Goal: Find specific fact: Find specific fact

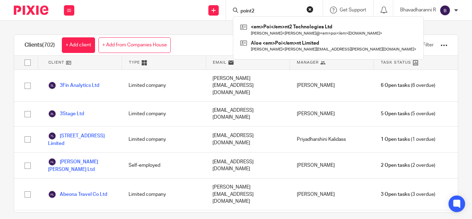
type input "point2"
click button "submit" at bounding box center [0, 0] width 0 height 0
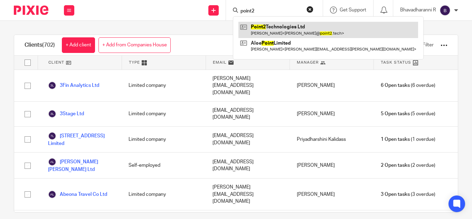
click at [265, 28] on link at bounding box center [328, 30] width 180 height 16
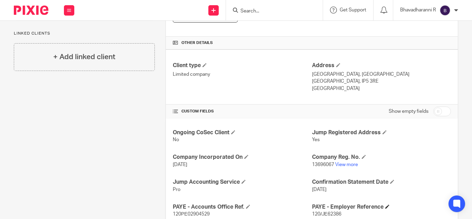
scroll to position [176, 0]
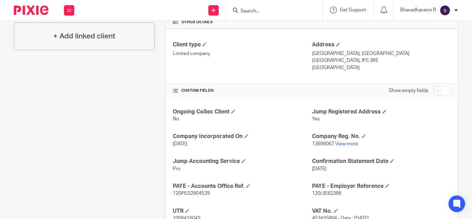
click at [321, 190] on p "120/JΕ62386" at bounding box center [381, 193] width 139 height 7
copy p "120/JΕ62386"
click at [191, 192] on span "120ΡΕ02904529" at bounding box center [191, 193] width 37 height 5
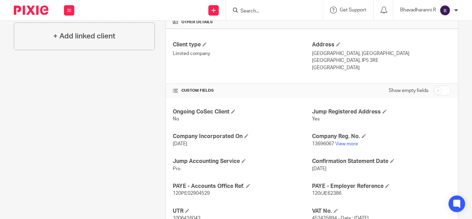
click at [191, 192] on span "120ΡΕ02904529" at bounding box center [191, 193] width 37 height 5
copy span "120ΡΕ02904529"
